Goal: Transaction & Acquisition: Obtain resource

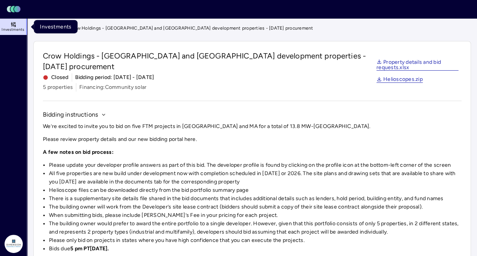
click at [13, 27] on icon at bounding box center [13, 24] width 6 height 6
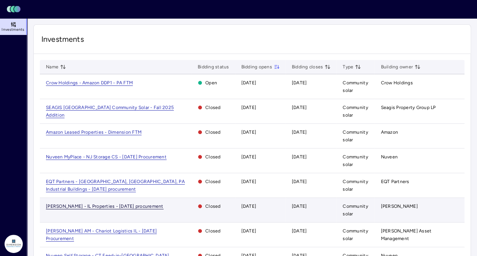
click at [95, 206] on span "[PERSON_NAME] - IL Properties - [DATE] procurement" at bounding box center [105, 207] width 118 height 6
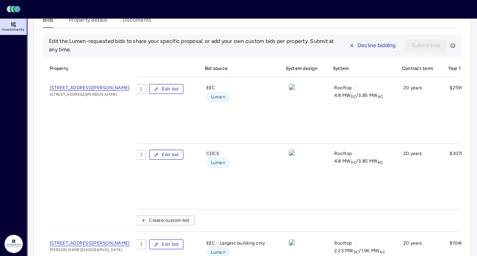
scroll to position [255, 0]
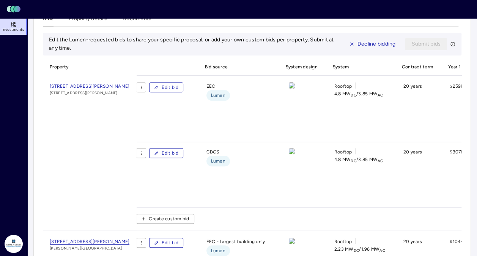
click at [99, 82] on link "[STREET_ADDRESS][PERSON_NAME]" at bounding box center [90, 86] width 80 height 8
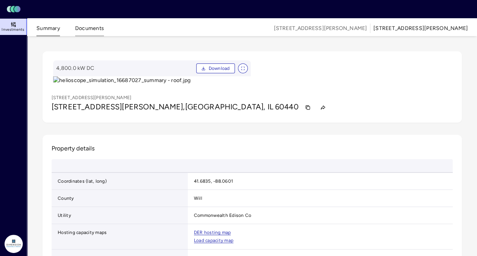
click at [86, 29] on button "Documents" at bounding box center [89, 30] width 29 height 12
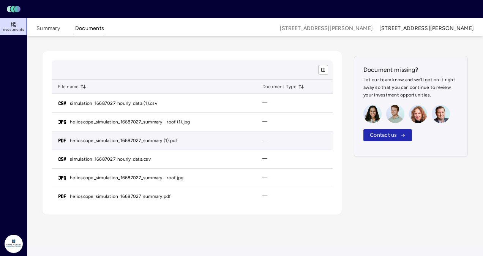
click at [104, 140] on link "helioscope_simulation_16687027_summary (1).pdf" at bounding box center [123, 141] width 107 height 8
